Goal: Use online tool/utility: Utilize a website feature to perform a specific function

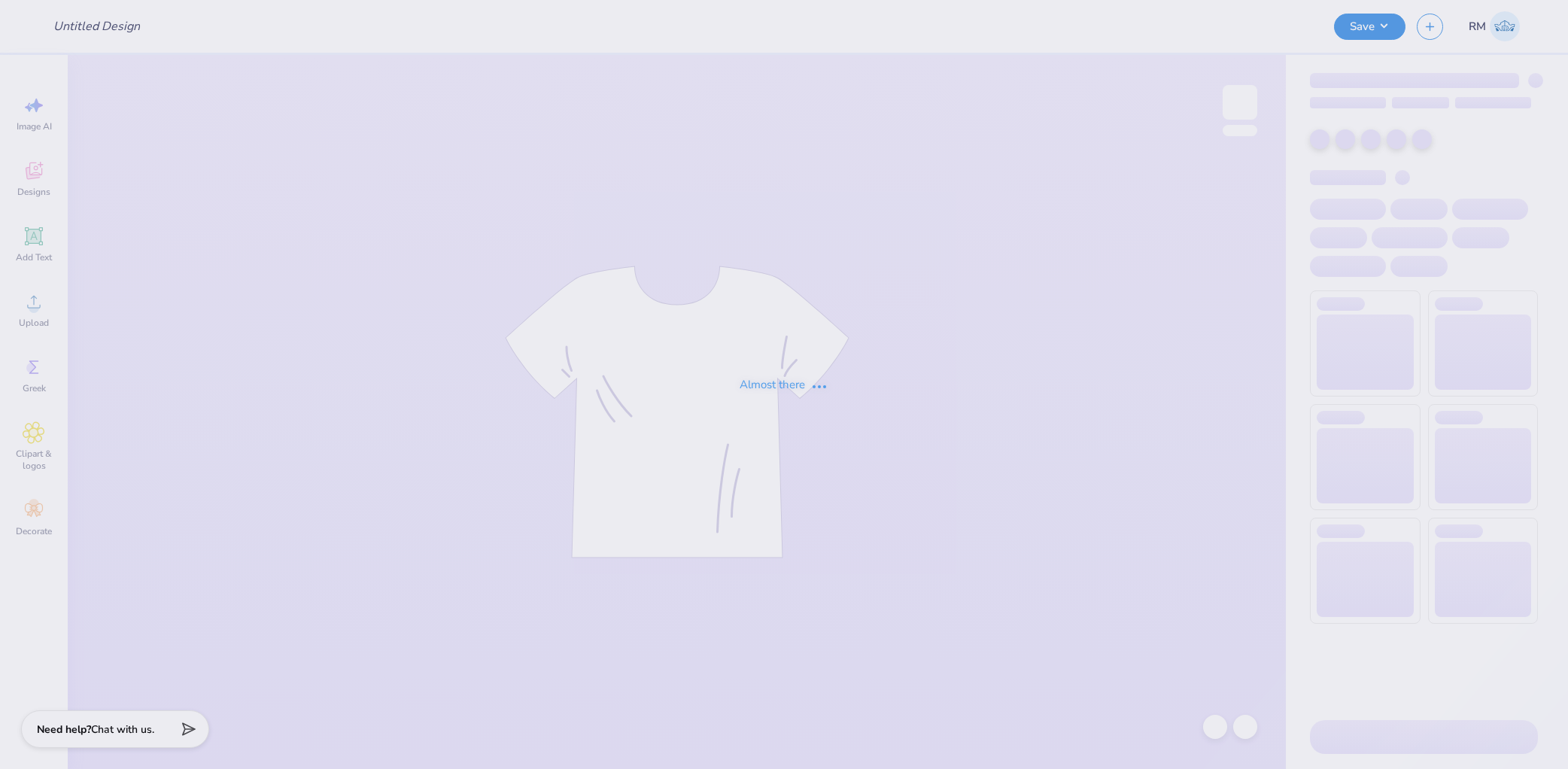
type input "Blue and Pink Set"
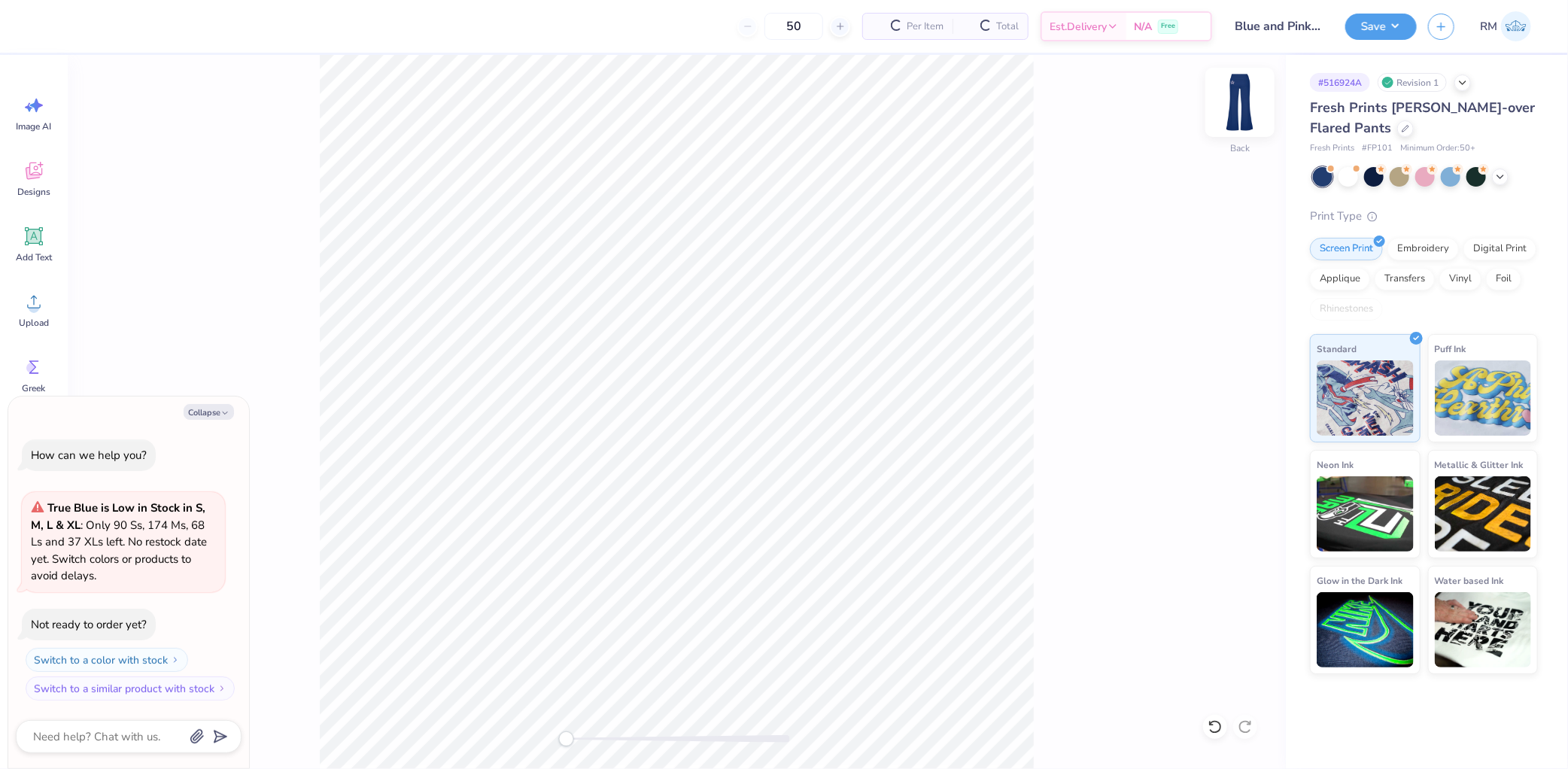
click at [1250, 92] on img at bounding box center [1239, 102] width 60 height 60
click at [1223, 104] on img at bounding box center [1239, 102] width 60 height 60
type textarea "x"
type input "2.54"
type input "0.54"
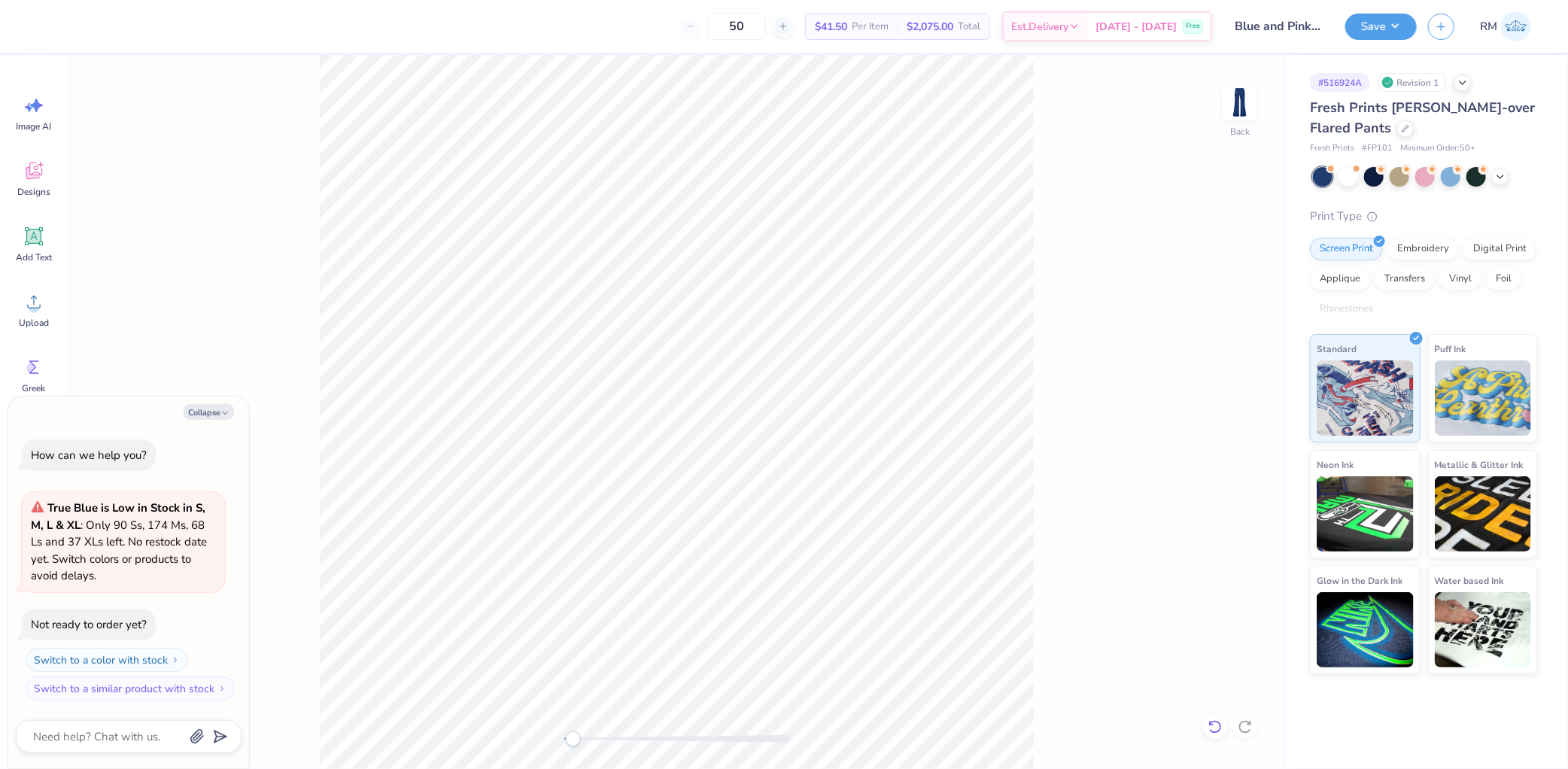
click at [1222, 719] on icon at bounding box center [1215, 727] width 15 height 15
click at [34, 231] on icon at bounding box center [34, 236] width 15 height 15
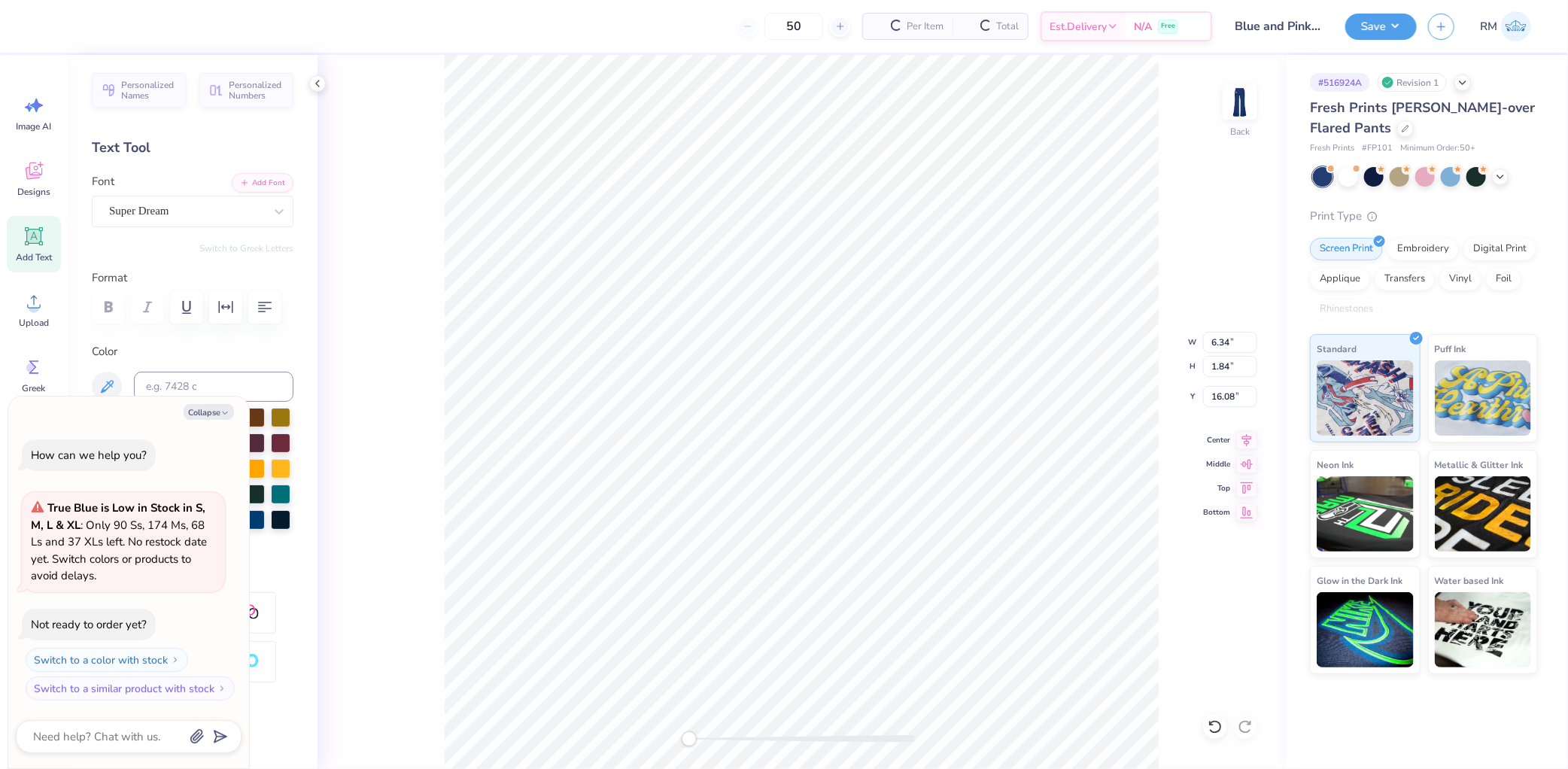
scroll to position [13, 2]
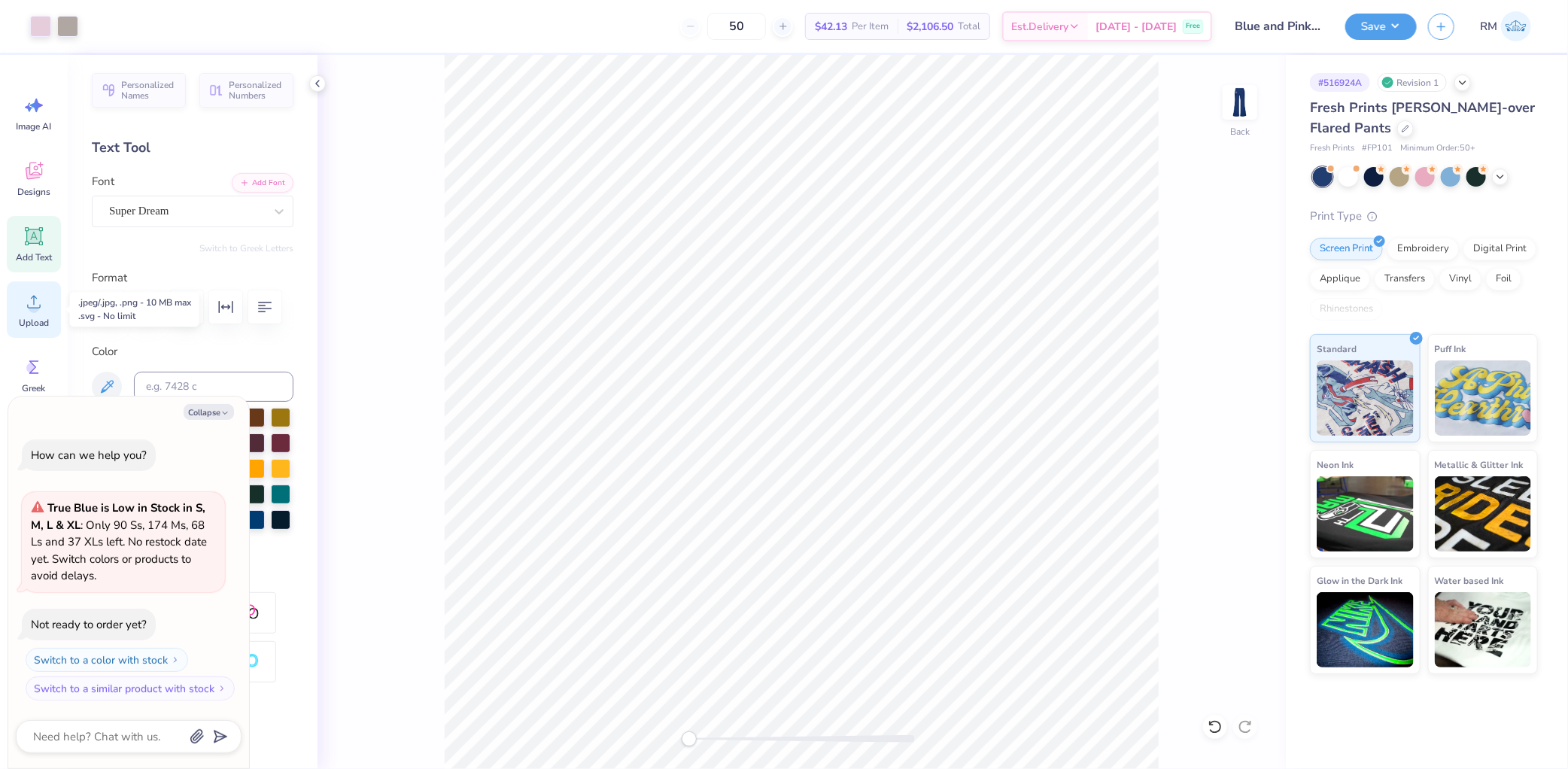
click at [30, 301] on icon at bounding box center [34, 302] width 23 height 23
click at [950, 601] on li "Group" at bounding box center [964, 602] width 118 height 29
click at [1214, 346] on input "4.03" at bounding box center [1229, 342] width 54 height 21
type textarea "x"
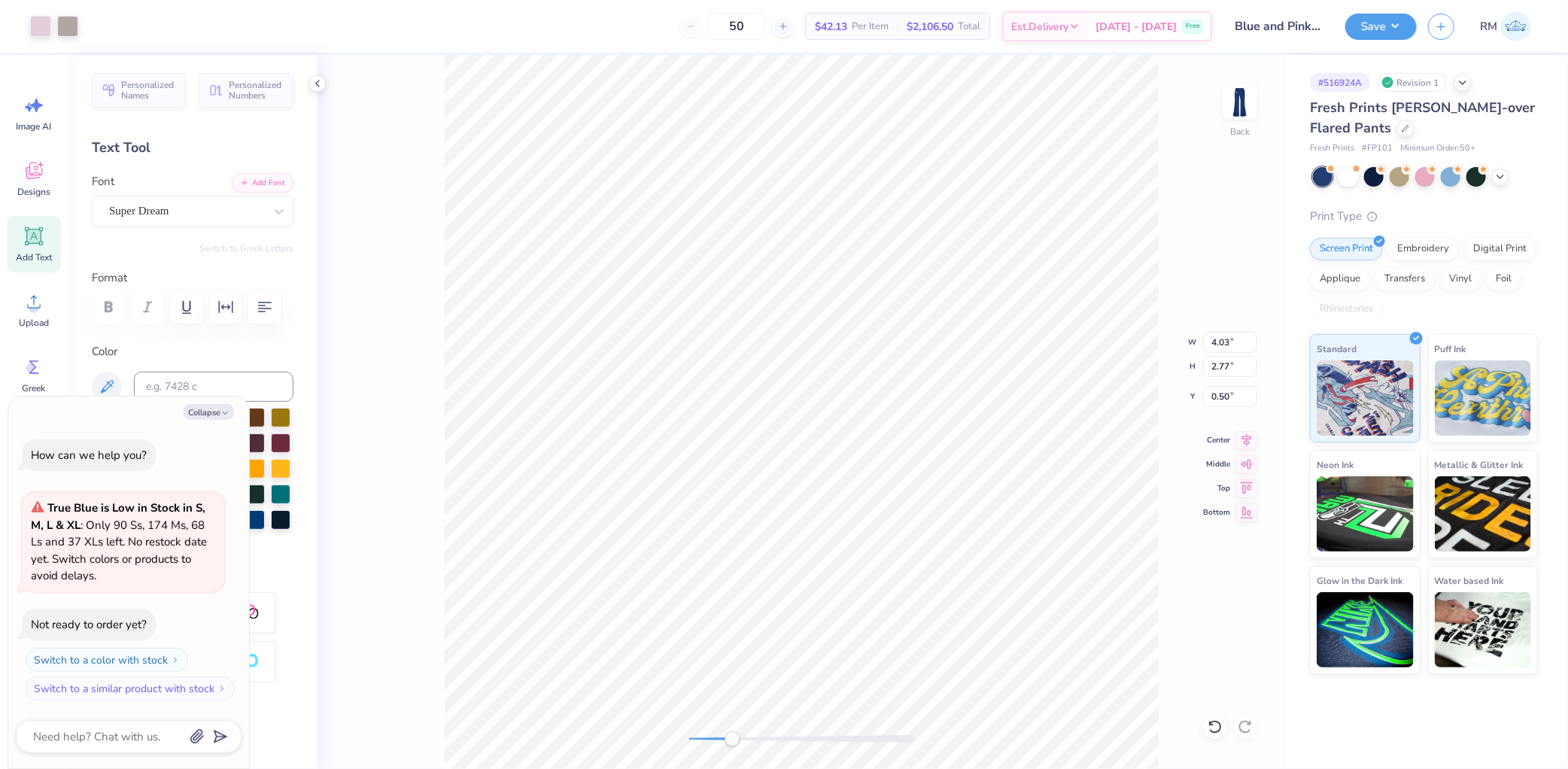
type input "3.57"
type input "2.50"
type input "4.60"
type textarea "x"
type input "4.03"
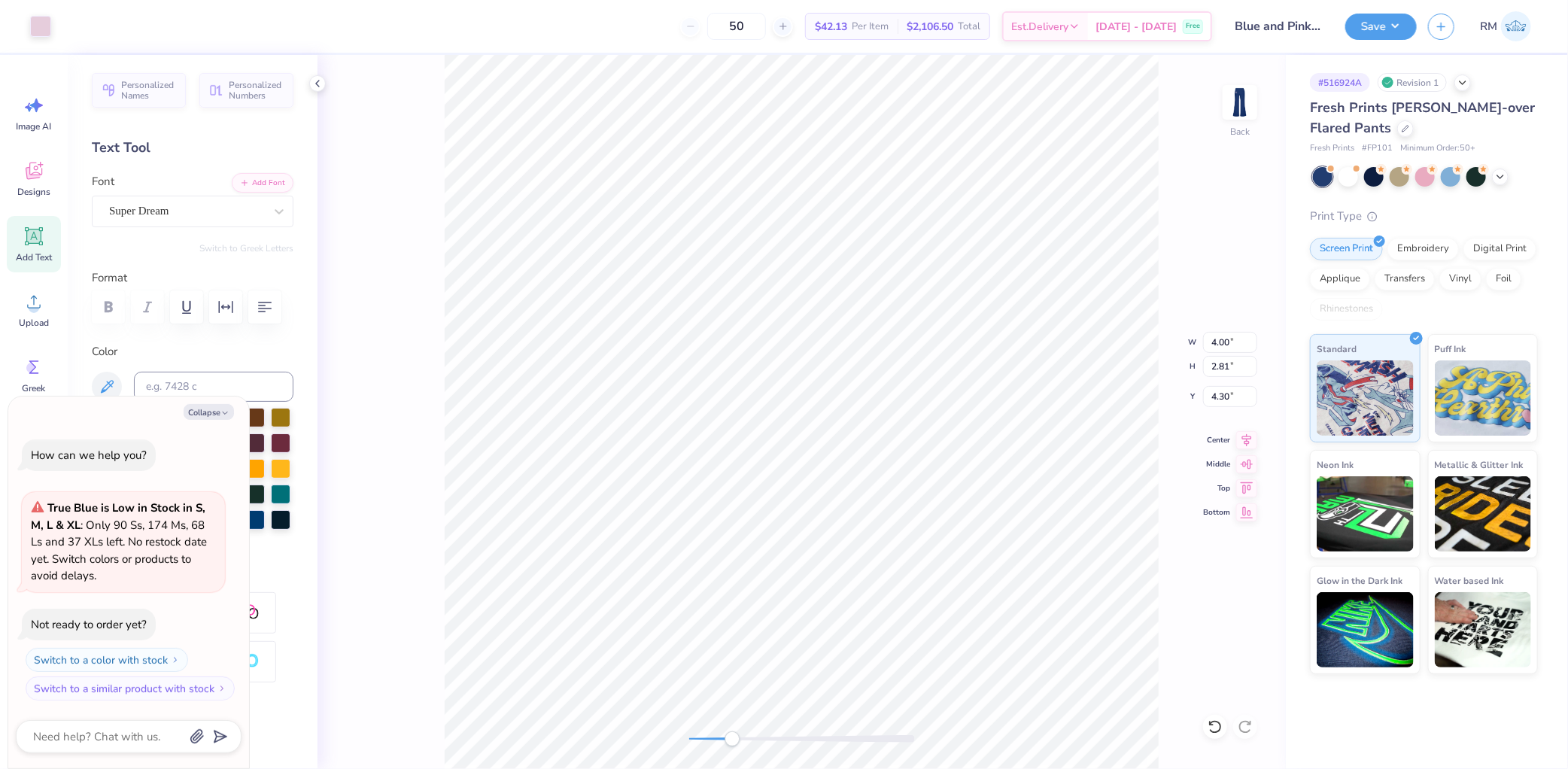
type input "2.77"
type input "0.50"
type textarea "x"
type input "4.00"
type input "2.81"
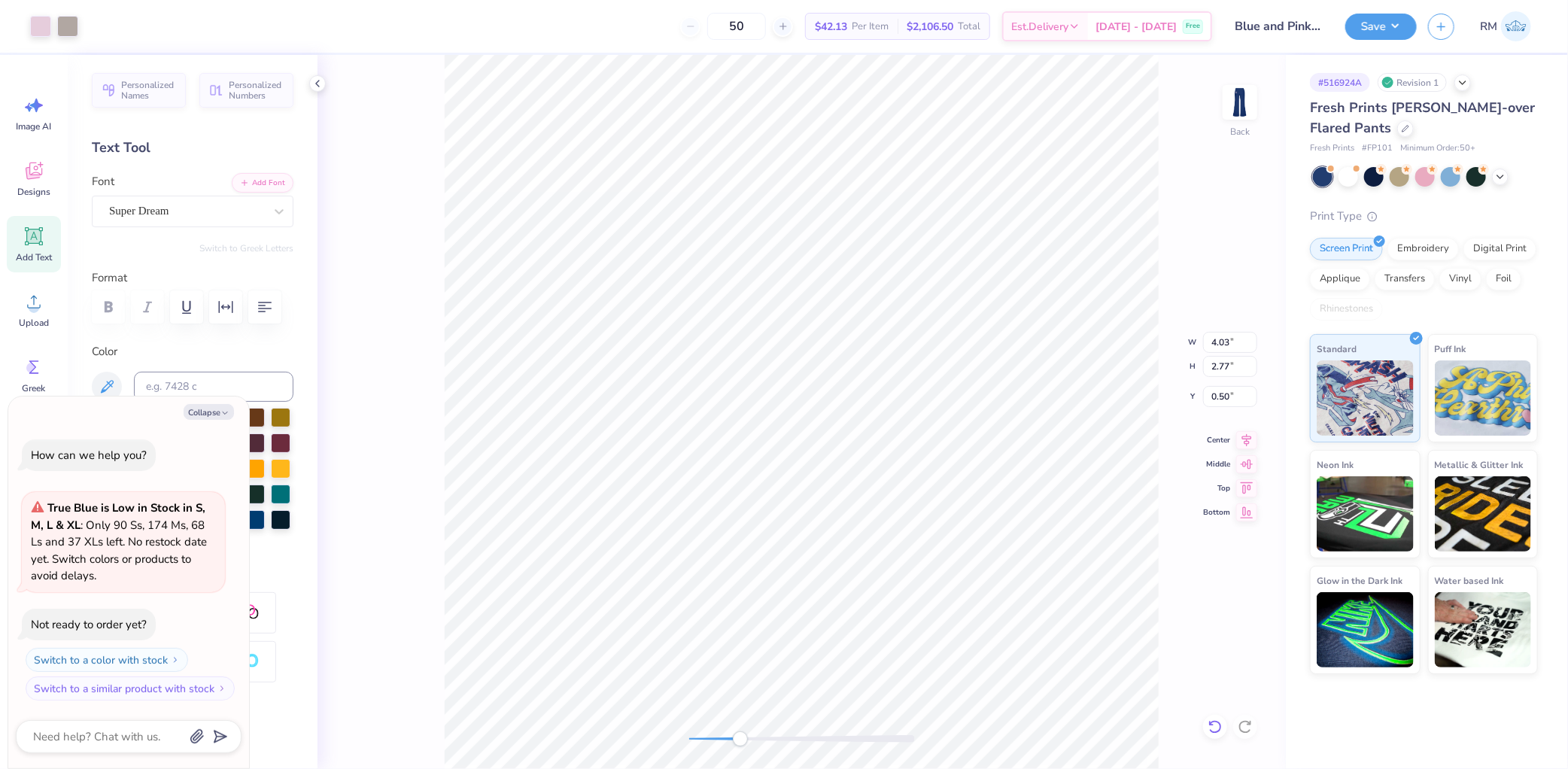
click at [1208, 724] on icon at bounding box center [1215, 727] width 15 height 15
click at [1242, 92] on img at bounding box center [1239, 102] width 60 height 60
click at [1377, 34] on button "Save" at bounding box center [1382, 24] width 72 height 26
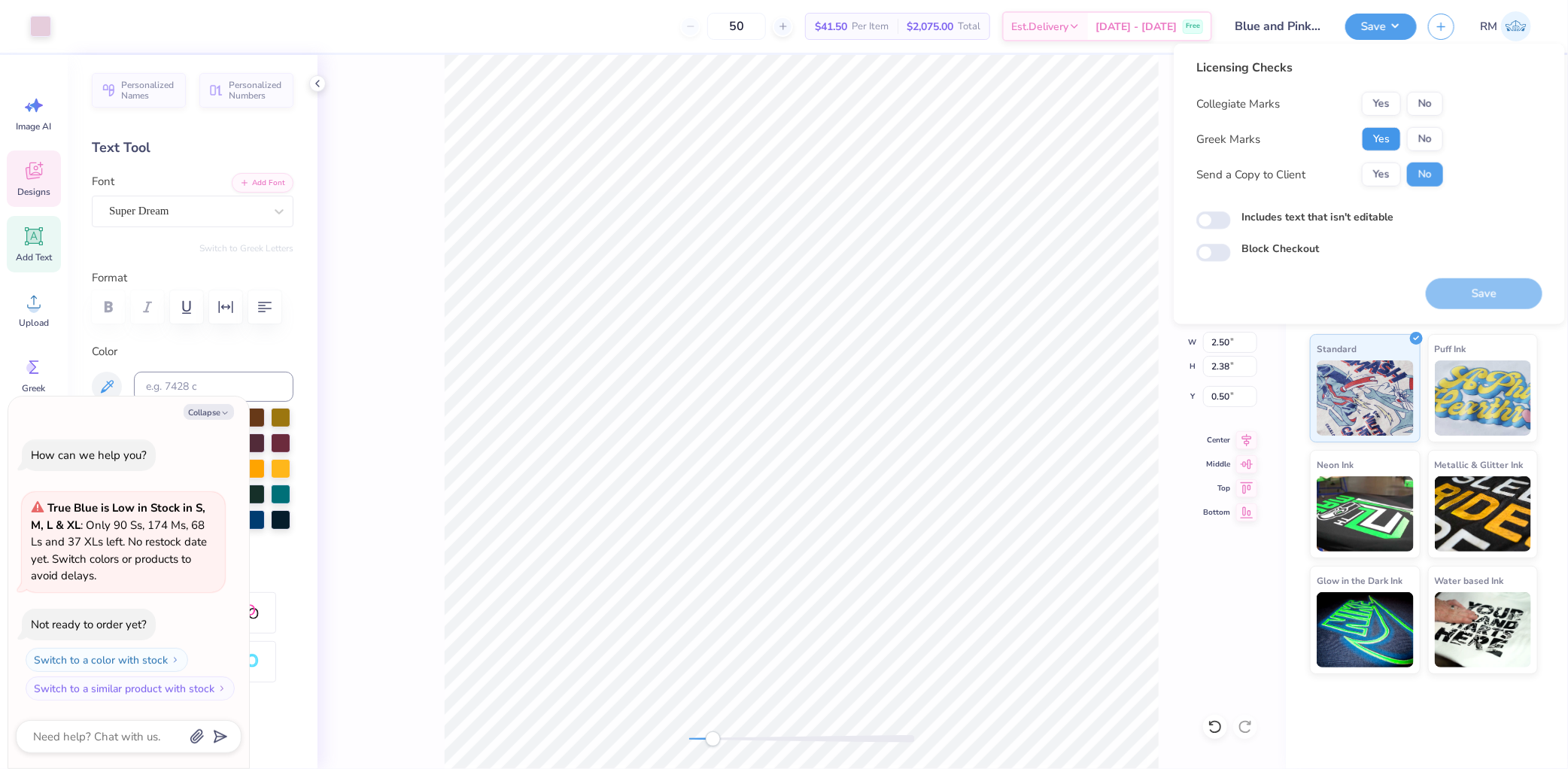
click at [1395, 128] on button "Yes" at bounding box center [1381, 139] width 39 height 24
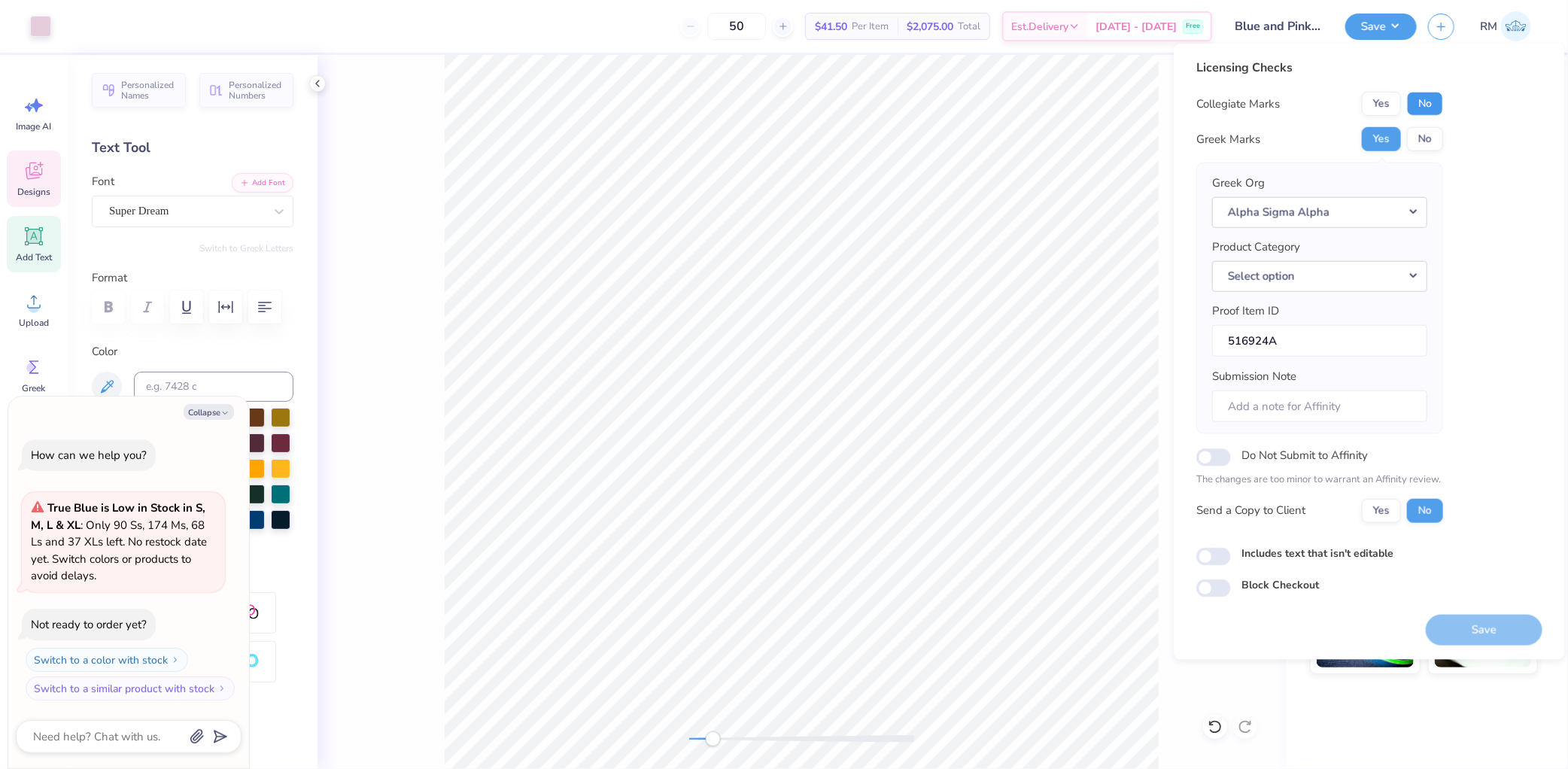
click at [1409, 102] on button "No" at bounding box center [1424, 104] width 36 height 24
click at [1457, 631] on button "Save" at bounding box center [1484, 629] width 117 height 31
type textarea "x"
